Goal: Task Accomplishment & Management: Use online tool/utility

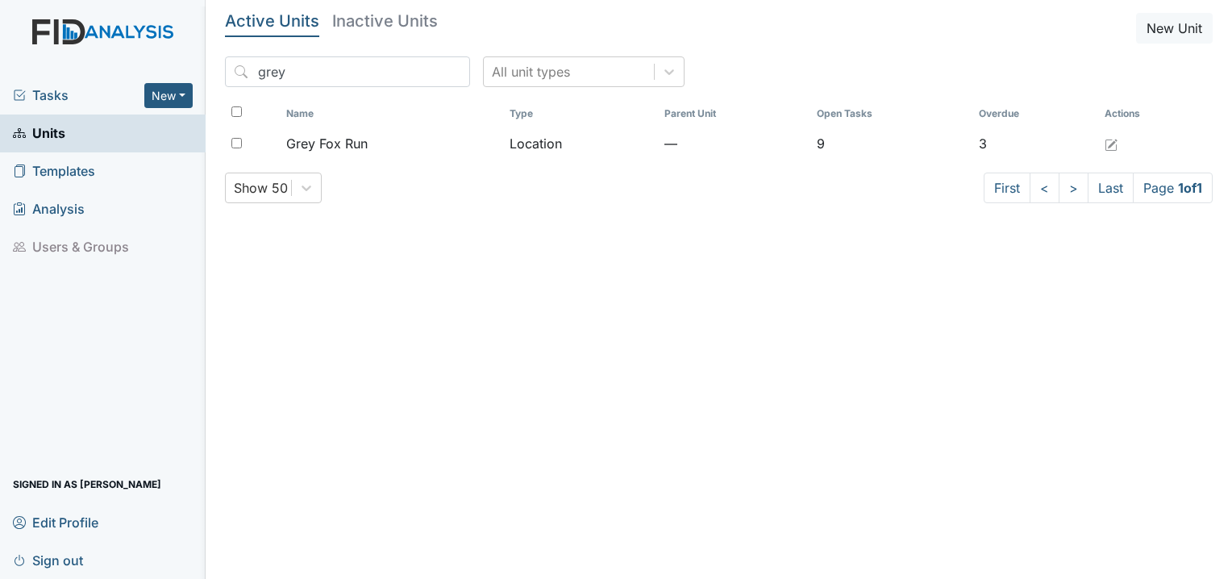
click at [435, 282] on main "Active Units Inactive Units New Unit grey All unit types Name Type Parent Unit …" at bounding box center [719, 289] width 1027 height 579
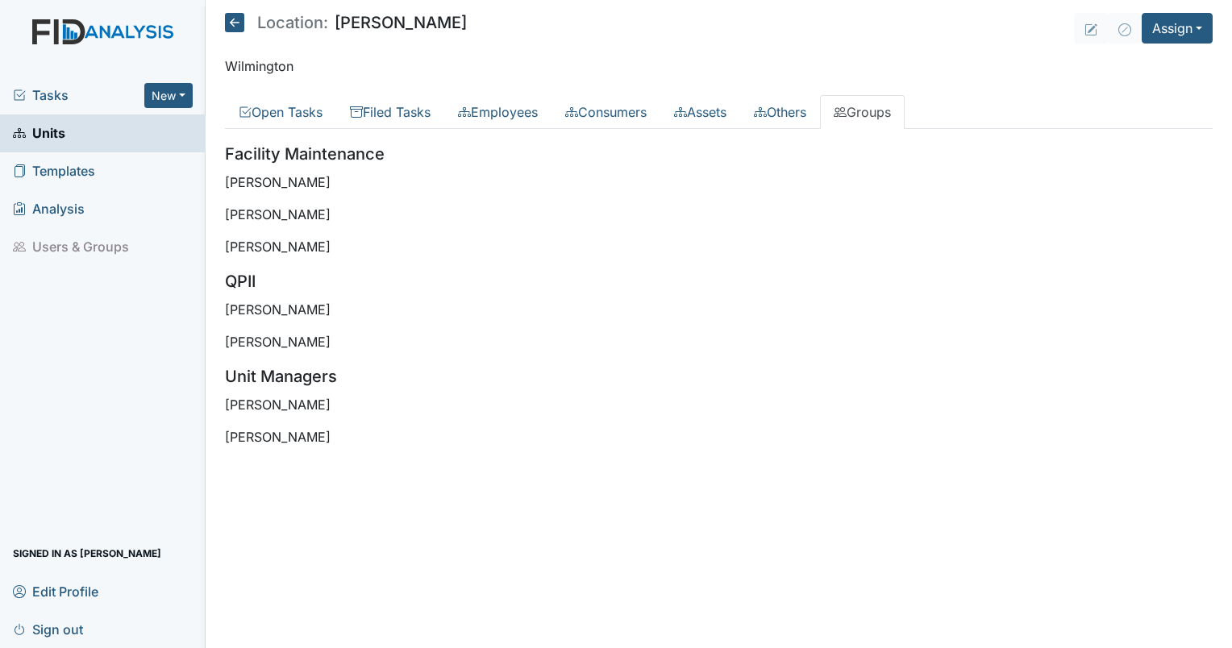
click at [904, 520] on main "Location: Lockwood Assign Assign Form Assign Inspection Assign Document Assign …" at bounding box center [719, 324] width 1027 height 648
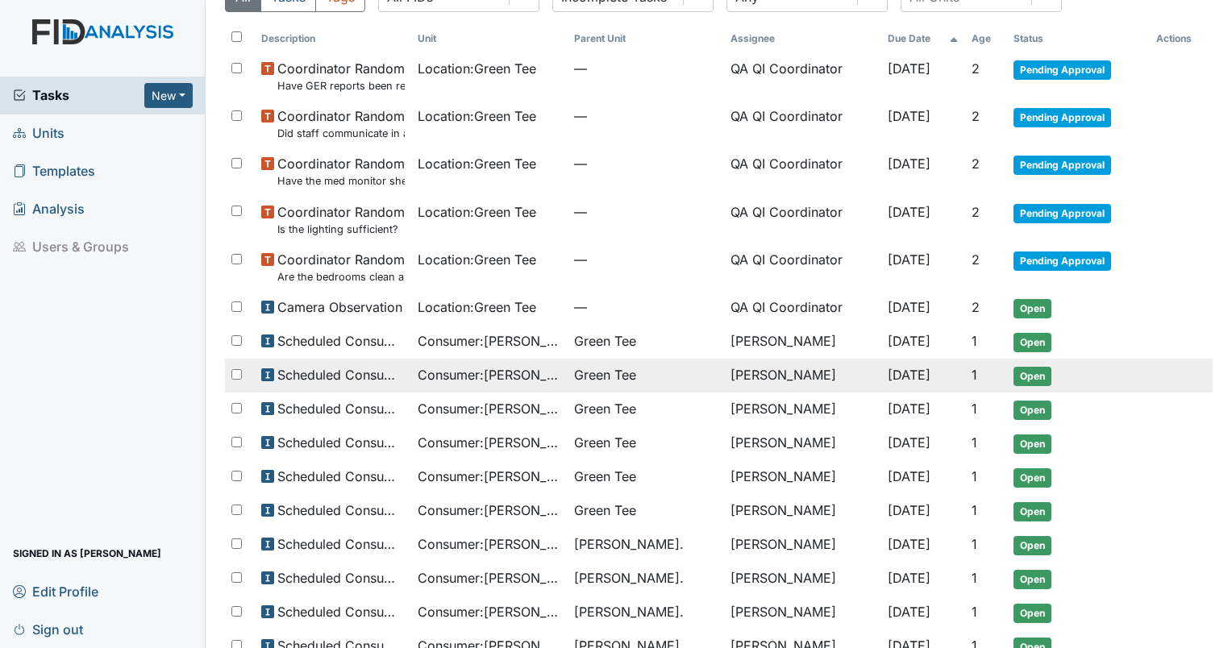
scroll to position [81, 0]
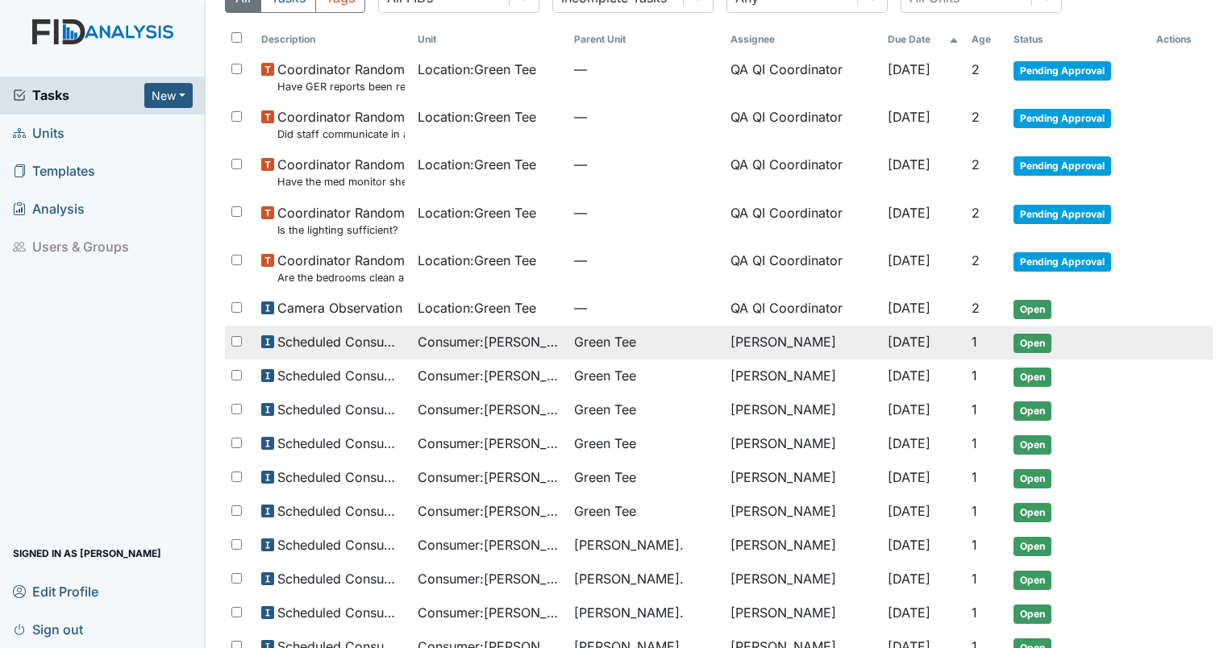
click at [440, 342] on span "Consumer : Mayton, Dortha" at bounding box center [490, 341] width 144 height 19
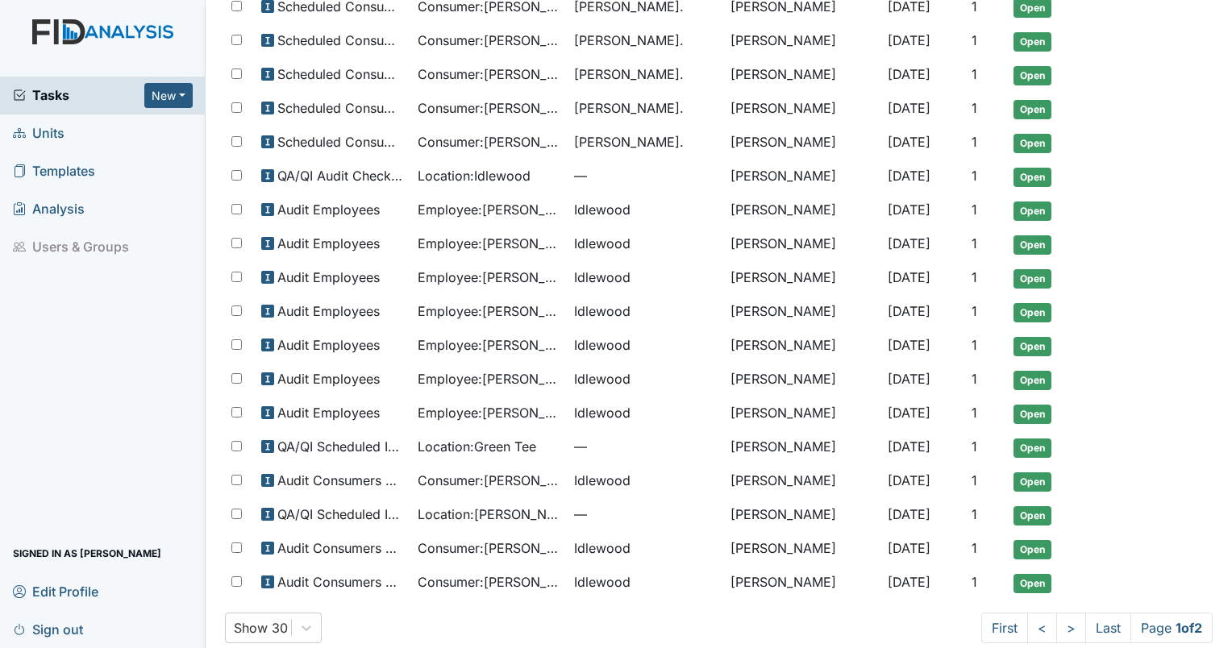
scroll to position [624, 0]
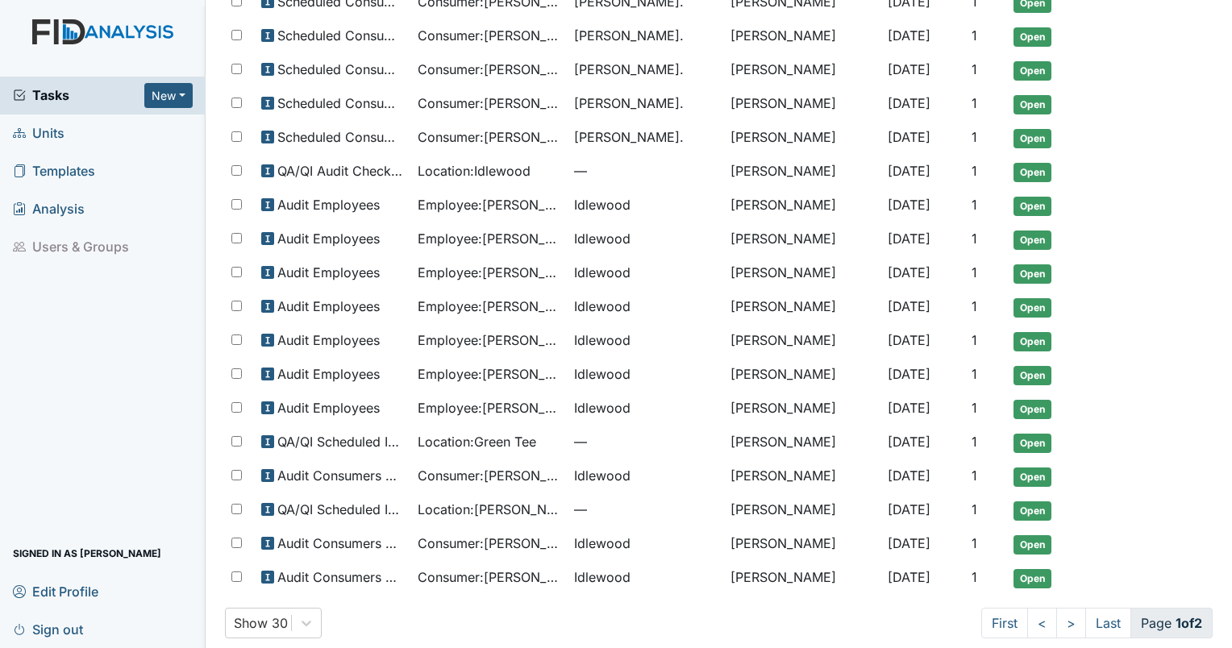
click at [1150, 619] on span "Page 1 of 2" at bounding box center [1172, 623] width 82 height 31
click at [1056, 608] on link ">" at bounding box center [1071, 623] width 30 height 31
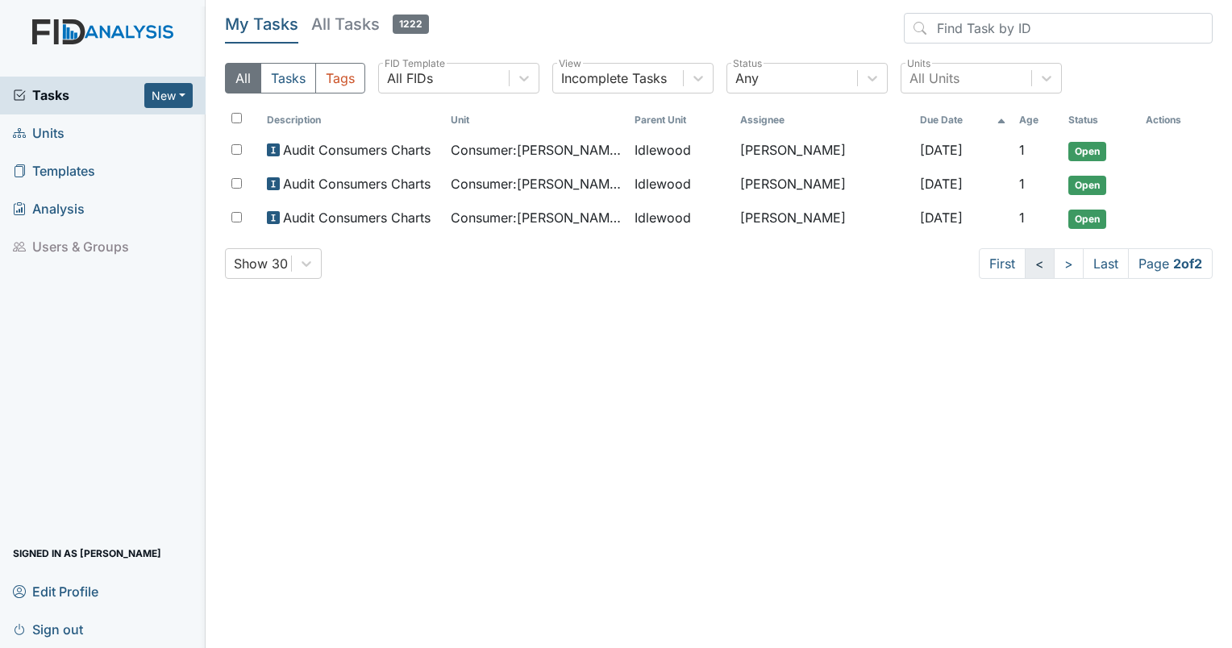
click at [1039, 266] on link "<" at bounding box center [1040, 263] width 30 height 31
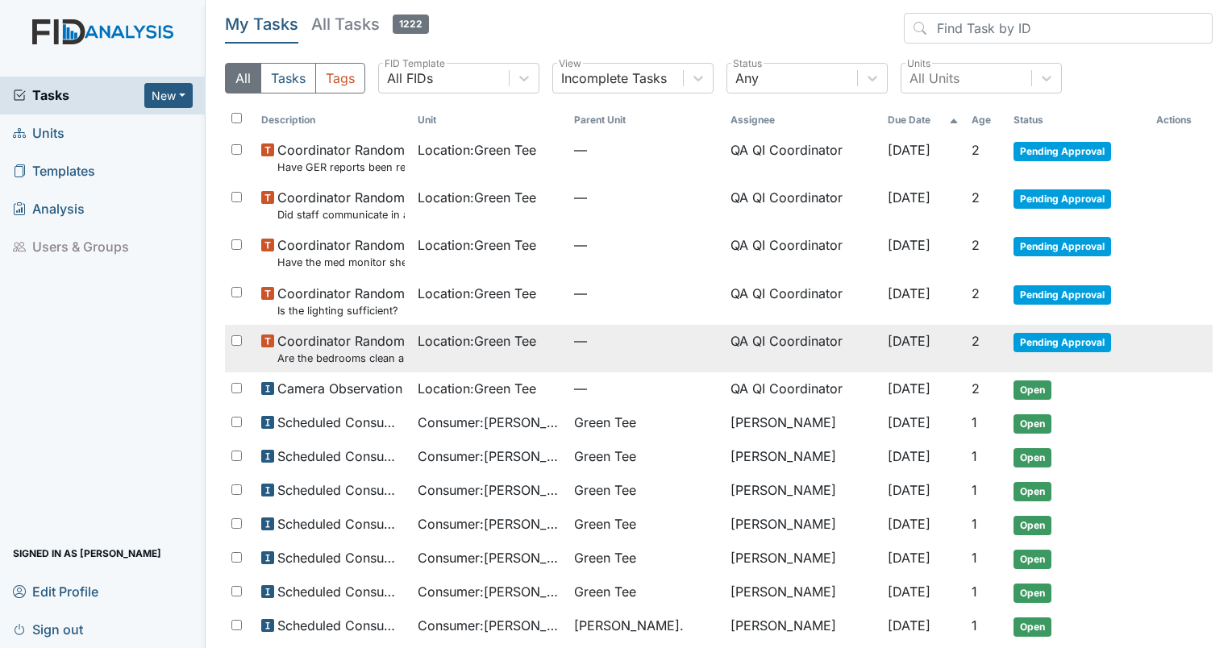
click at [319, 347] on span "Coordinator Random Are the bedrooms clean and in good repair?" at bounding box center [340, 348] width 127 height 35
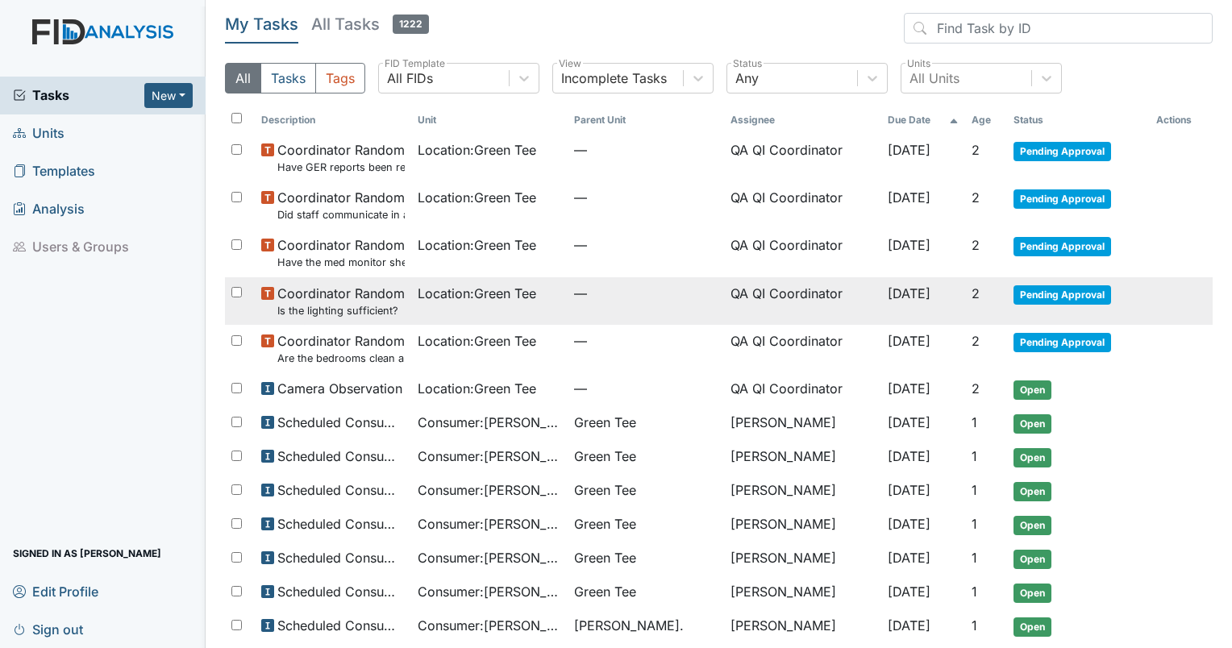
click at [354, 298] on span "Coordinator Random Is the lighting sufficient?" at bounding box center [340, 301] width 127 height 35
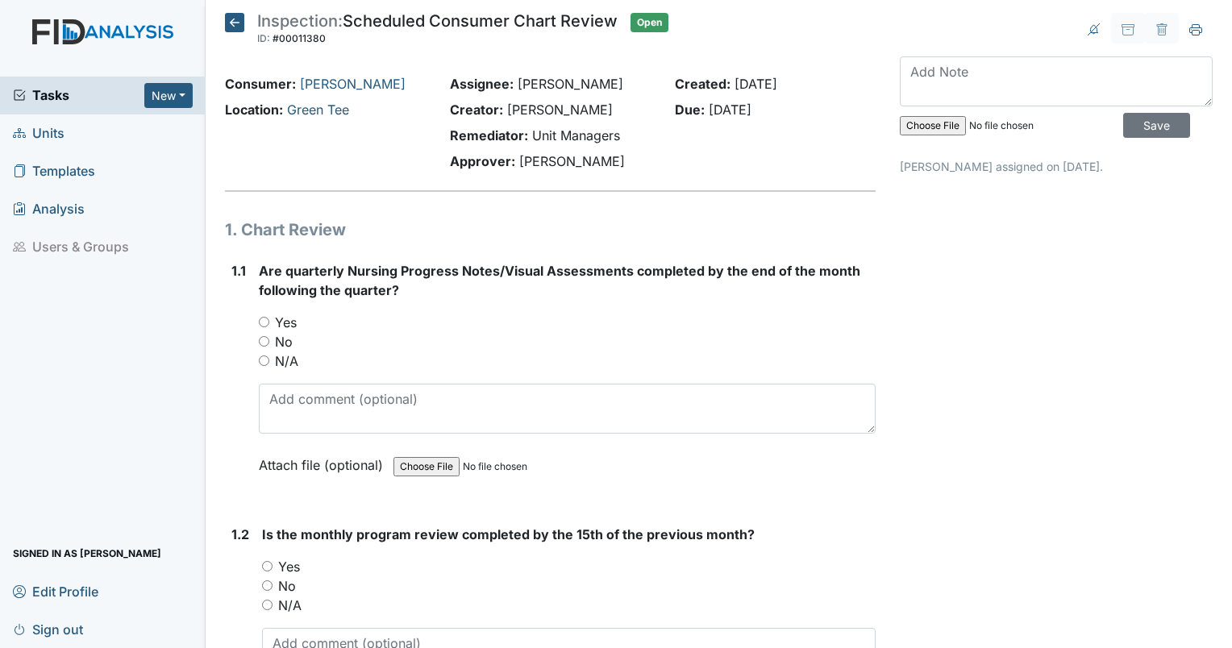
drag, startPoint x: 0, startPoint y: 0, endPoint x: 371, endPoint y: 330, distance: 496.4
click at [371, 330] on div "Yes" at bounding box center [567, 322] width 617 height 19
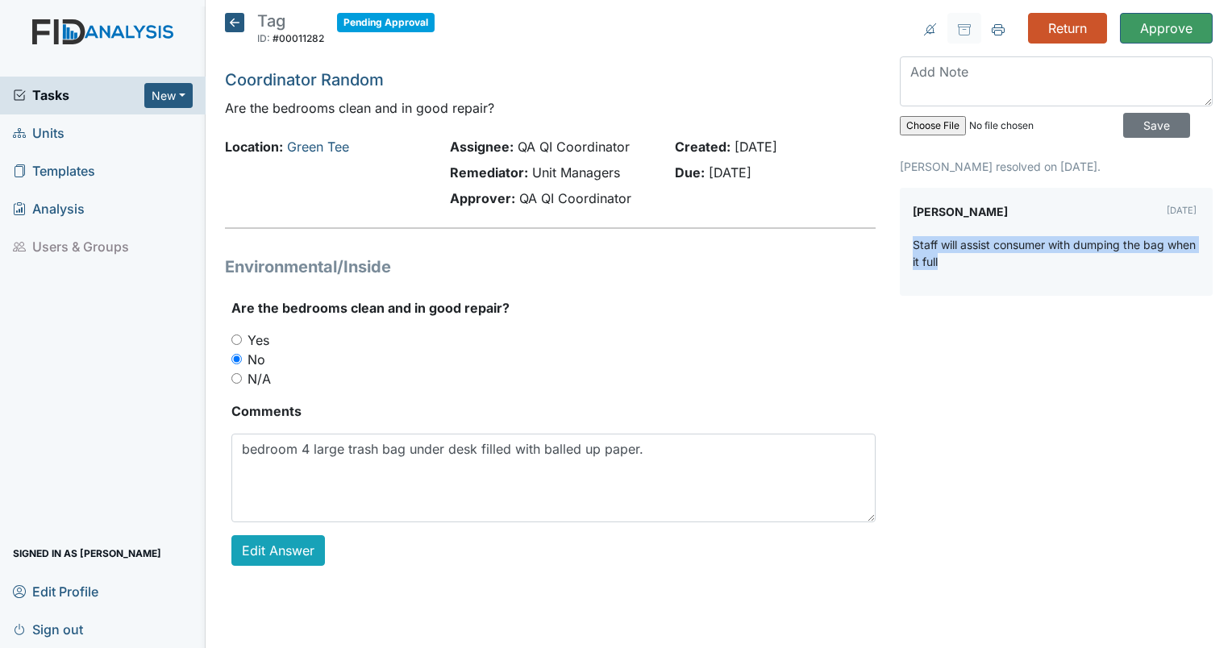
drag, startPoint x: 999, startPoint y: 267, endPoint x: 892, endPoint y: 243, distance: 110.0
click at [892, 243] on div "Return Approve Archive Task × Are you sure you want to archive this task? It wi…" at bounding box center [1056, 302] width 337 height 579
drag, startPoint x: 892, startPoint y: 243, endPoint x: 855, endPoint y: 271, distance: 46.6
click at [855, 271] on h1 "Environmental/Inside" at bounding box center [550, 267] width 651 height 24
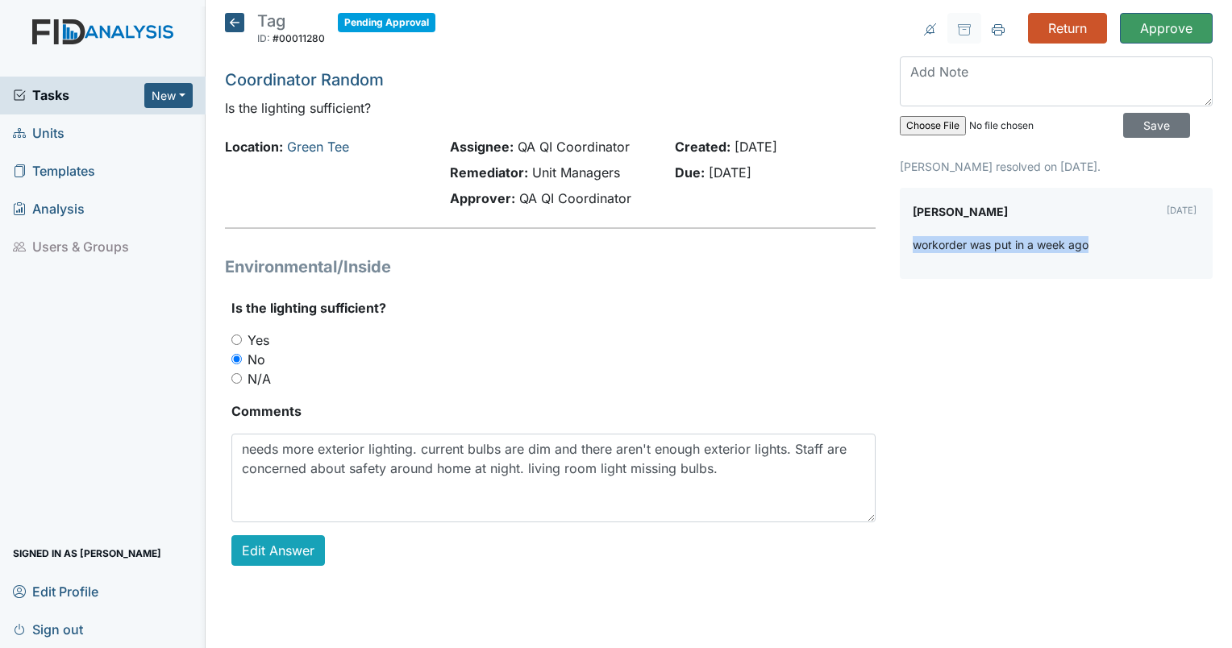
drag, startPoint x: 1094, startPoint y: 252, endPoint x: 890, endPoint y: 236, distance: 205.4
click at [890, 236] on div "Return Approve Archive Task × Are you sure you want to archive this task? It wi…" at bounding box center [1056, 302] width 337 height 579
drag, startPoint x: 890, startPoint y: 236, endPoint x: 863, endPoint y: 260, distance: 36.0
click at [863, 260] on h1 "Environmental/Inside" at bounding box center [550, 267] width 651 height 24
click at [234, 29] on icon at bounding box center [234, 22] width 19 height 19
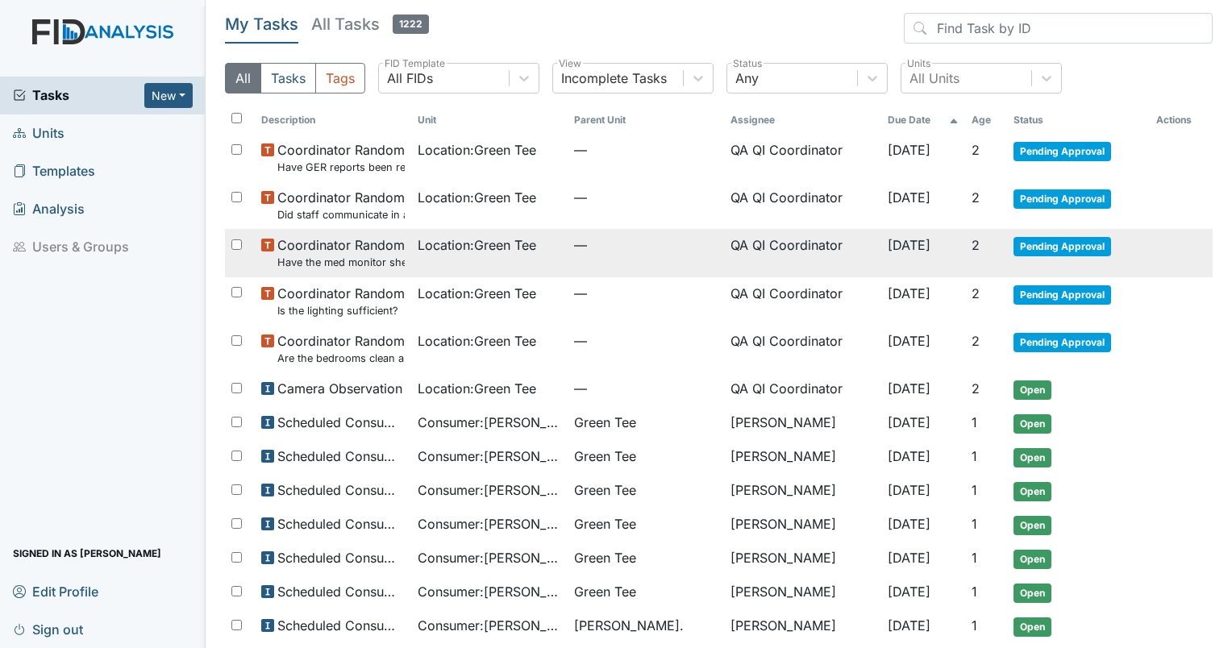
click at [326, 248] on span "Coordinator Random Have the med monitor sheets been filled out?" at bounding box center [340, 252] width 127 height 35
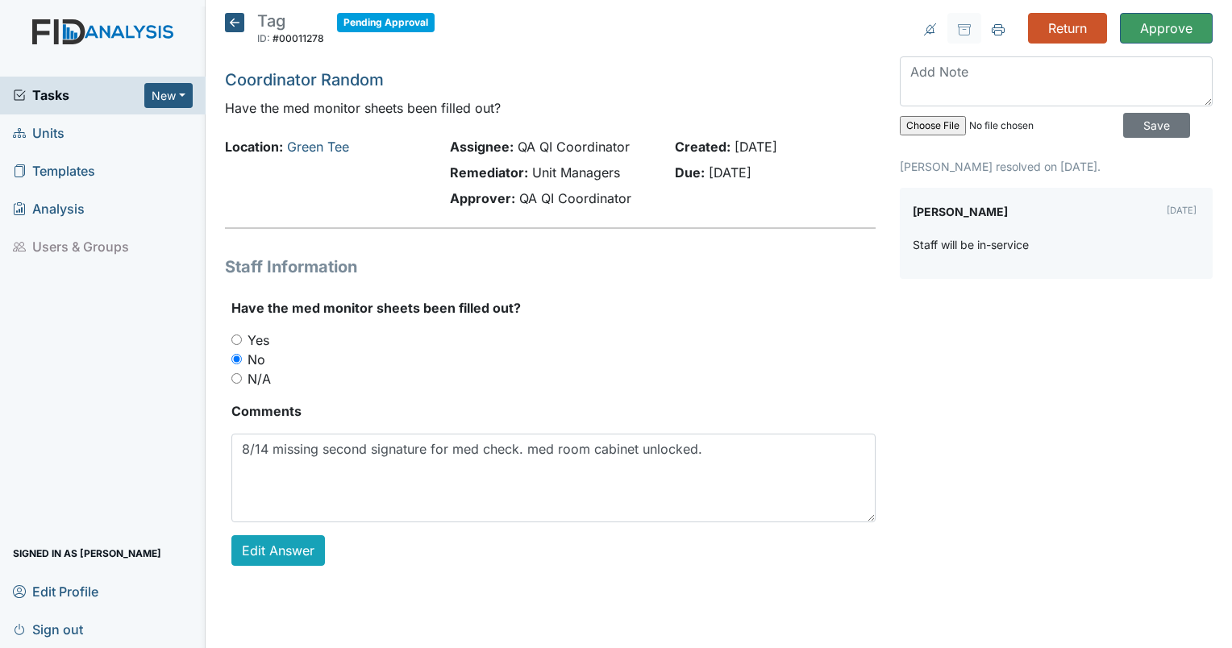
click at [913, 390] on div "Return Approve Archive Task × Are you sure you want to archive this task? It wi…" at bounding box center [1056, 302] width 337 height 579
click at [231, 23] on icon at bounding box center [234, 22] width 19 height 19
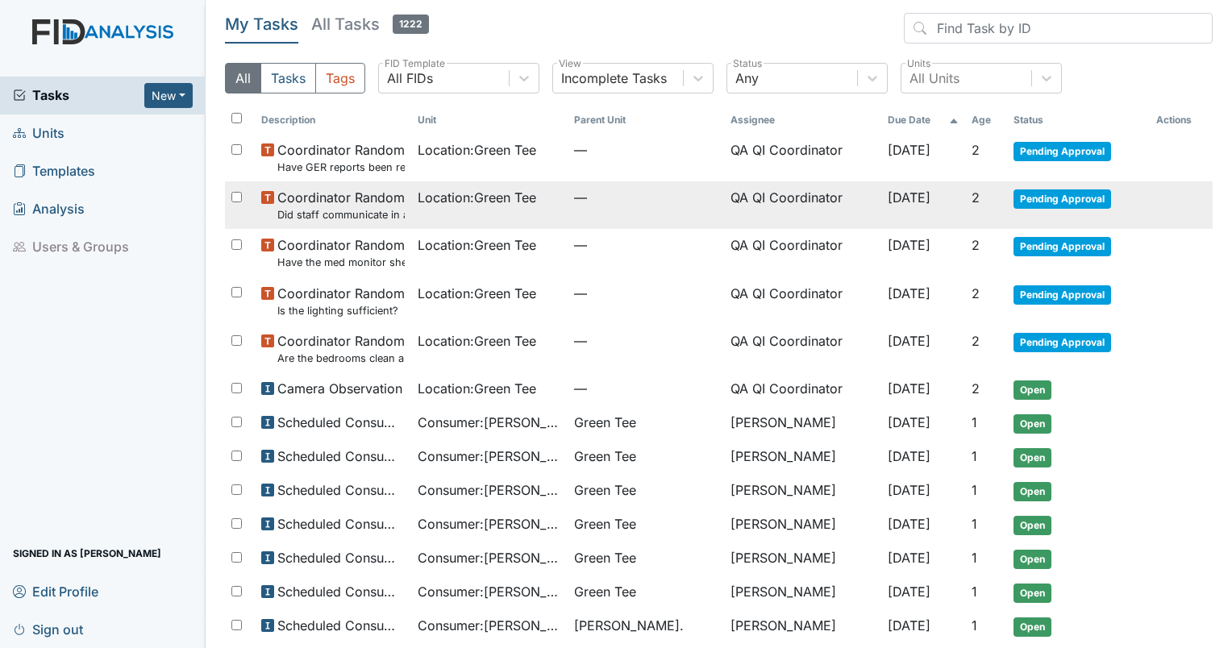
click at [297, 199] on span "Coordinator Random Did staff communicate in a positive demeanor with consumers?" at bounding box center [340, 205] width 127 height 35
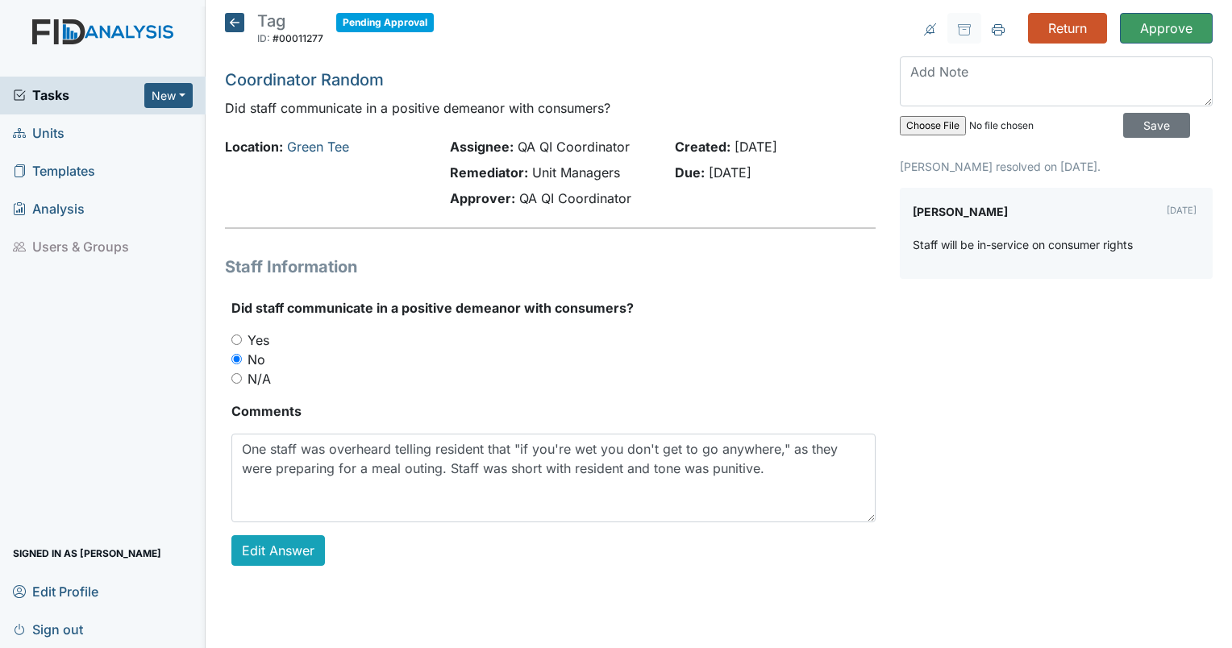
click at [63, 85] on span "Tasks" at bounding box center [78, 94] width 131 height 19
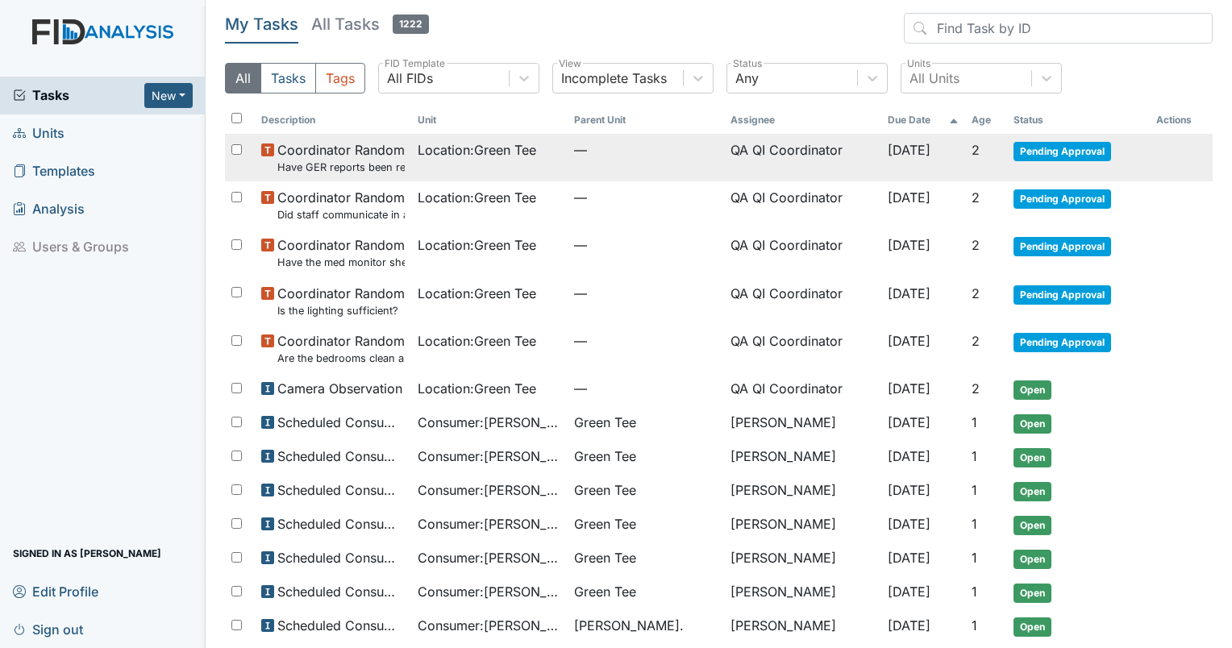
click at [342, 152] on span "Coordinator Random Have GER reports been reviewed by managers within 72 hours o…" at bounding box center [340, 157] width 127 height 35
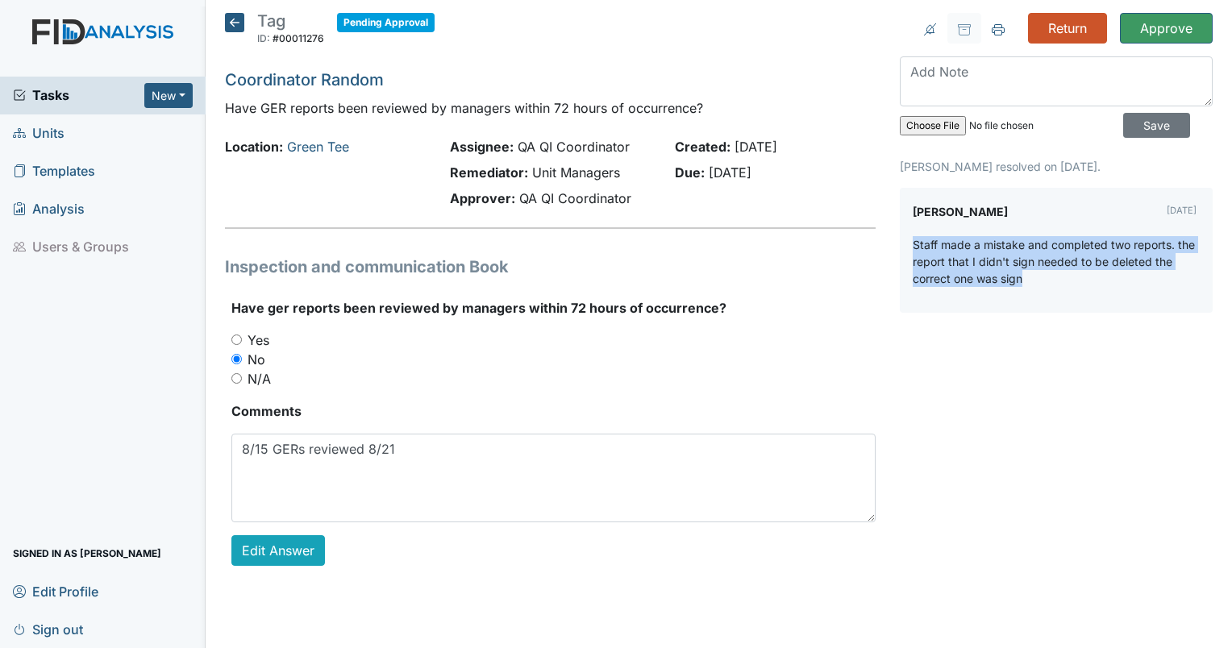
drag, startPoint x: 1040, startPoint y: 290, endPoint x: 906, endPoint y: 242, distance: 141.6
click at [906, 242] on div "[PERSON_NAME] [DATE] Staff made a mistake and completed two reports. the report…" at bounding box center [1056, 250] width 313 height 125
drag, startPoint x: 906, startPoint y: 242, endPoint x: 918, endPoint y: 336, distance: 95.0
click at [919, 336] on div "Return Approve Archive Task × Are you sure you want to archive this task? It wi…" at bounding box center [1056, 302] width 337 height 579
